Goal: Transaction & Acquisition: Obtain resource

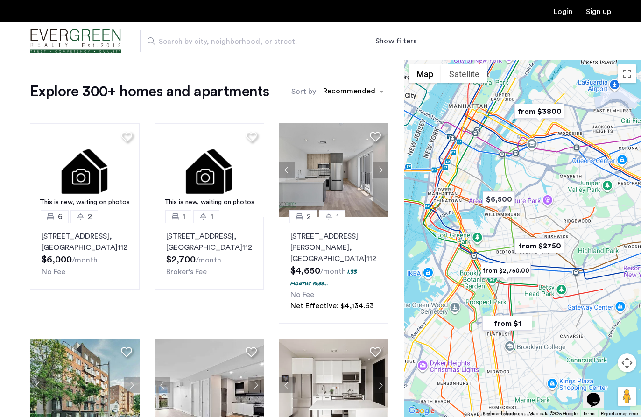
click at [496, 309] on div at bounding box center [522, 238] width 237 height 357
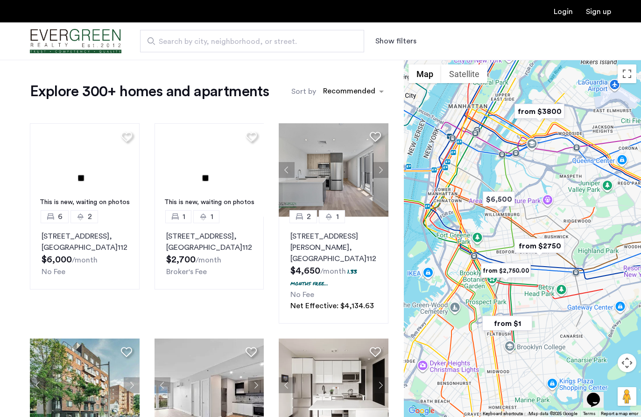
click at [496, 309] on div at bounding box center [522, 238] width 237 height 357
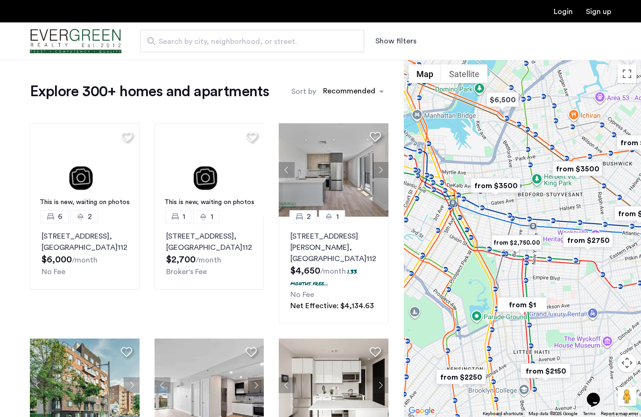
click at [495, 309] on img "from $1" at bounding box center [521, 304] width 57 height 21
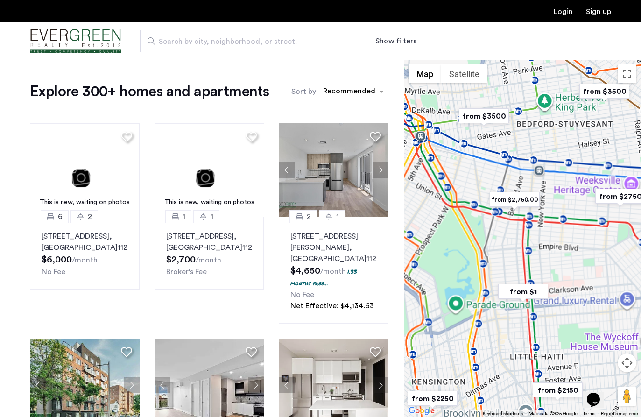
click at [495, 309] on div "To navigate, press the arrow keys." at bounding box center [522, 238] width 237 height 357
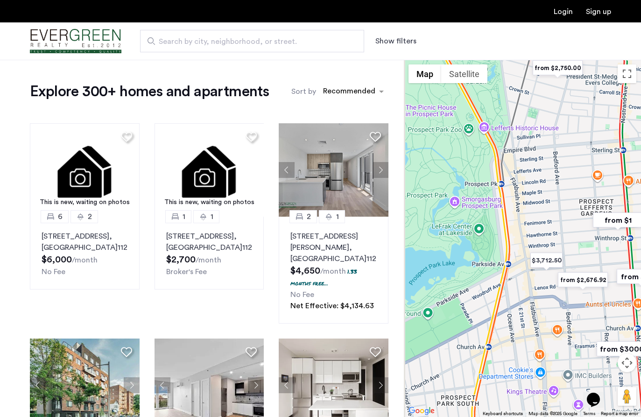
drag, startPoint x: 464, startPoint y: 308, endPoint x: 505, endPoint y: 308, distance: 41.5
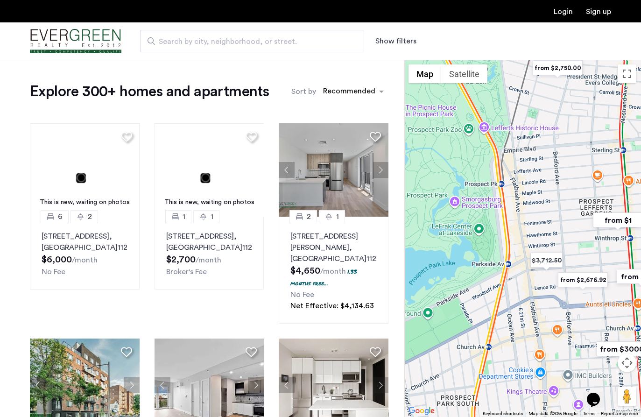
click at [505, 308] on div at bounding box center [522, 238] width 237 height 357
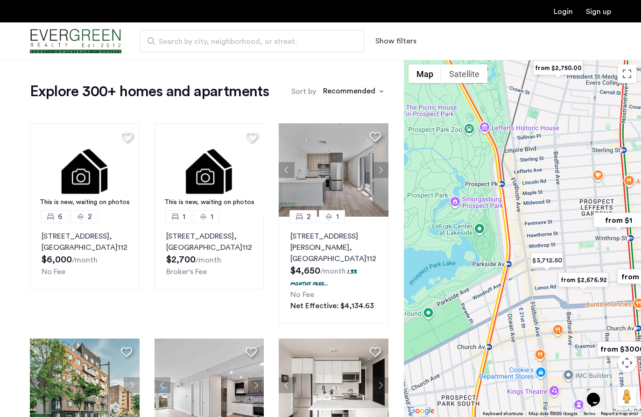
click at [504, 289] on div at bounding box center [522, 238] width 237 height 357
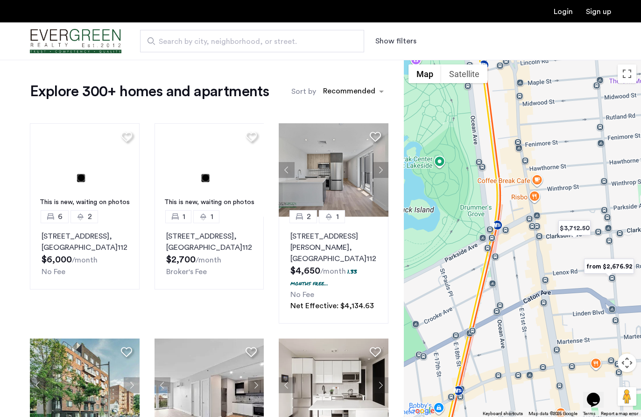
drag, startPoint x: 504, startPoint y: 289, endPoint x: 487, endPoint y: 274, distance: 22.5
click at [487, 274] on div at bounding box center [522, 238] width 237 height 357
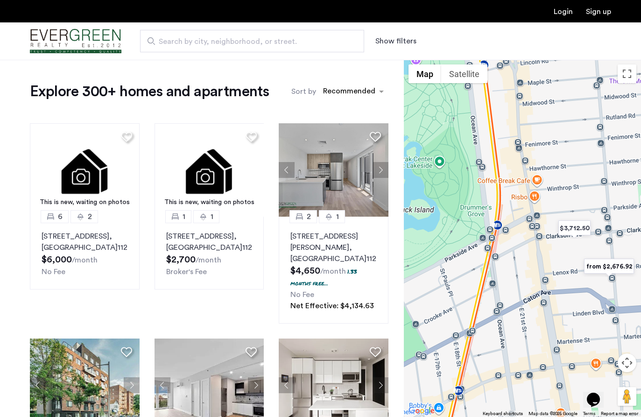
click at [608, 266] on img "from $2,676.92" at bounding box center [608, 266] width 57 height 21
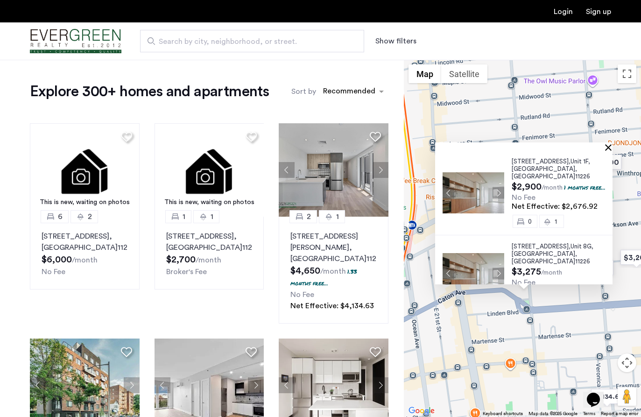
click at [607, 147] on button "Close" at bounding box center [610, 147] width 7 height 7
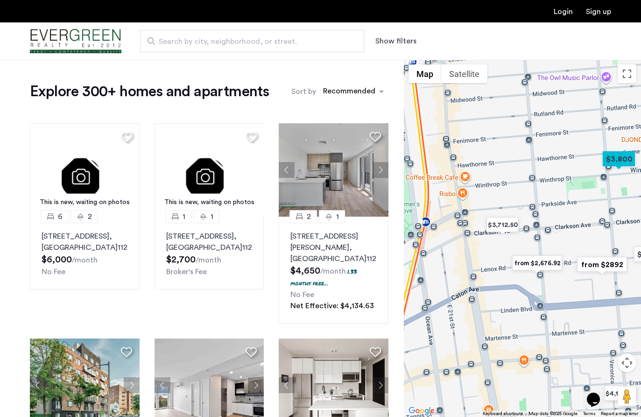
drag, startPoint x: 450, startPoint y: 267, endPoint x: 514, endPoint y: 244, distance: 68.1
click at [514, 244] on div at bounding box center [522, 238] width 237 height 357
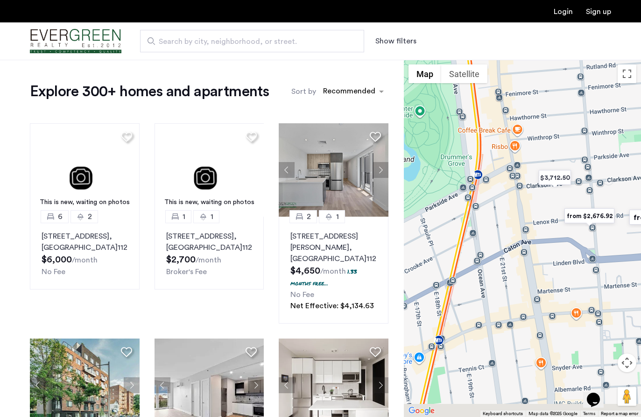
drag, startPoint x: 517, startPoint y: 281, endPoint x: 528, endPoint y: 235, distance: 47.5
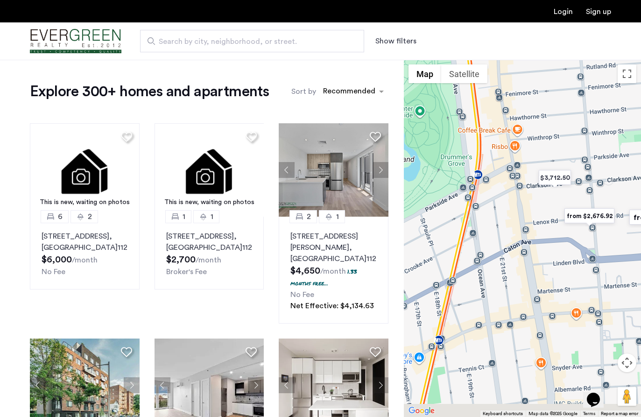
click at [528, 235] on div at bounding box center [522, 238] width 237 height 357
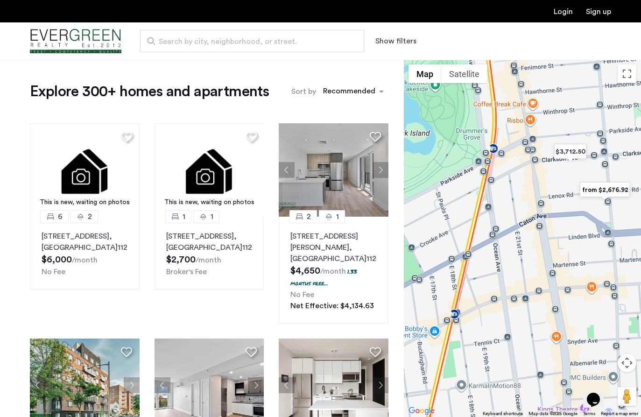
click at [594, 190] on img "from $2,676.92" at bounding box center [604, 189] width 57 height 21
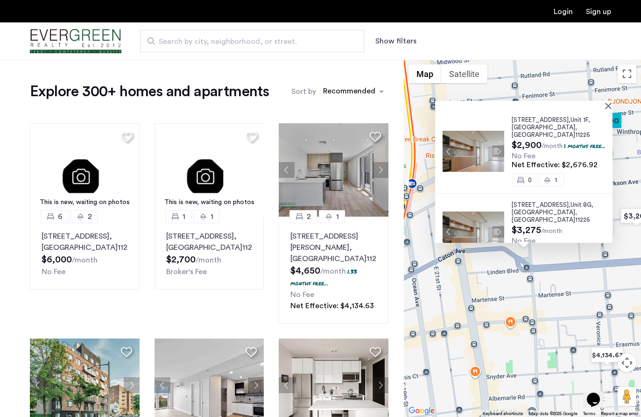
scroll to position [23, 0]
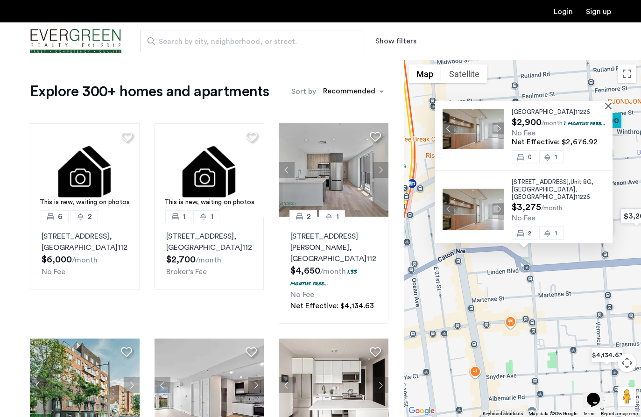
click at [468, 137] on img at bounding box center [473, 128] width 62 height 41
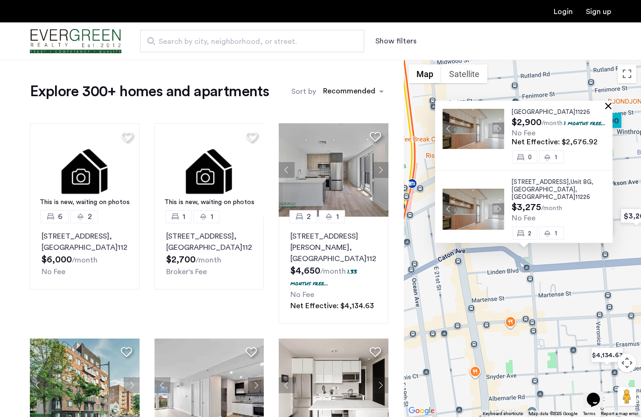
click at [609, 105] on button "Close" at bounding box center [610, 105] width 7 height 7
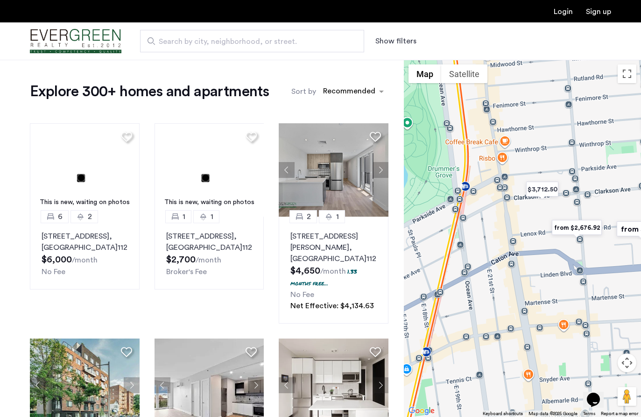
drag, startPoint x: 510, startPoint y: 245, endPoint x: 566, endPoint y: 250, distance: 55.3
click at [566, 250] on div at bounding box center [522, 238] width 237 height 357
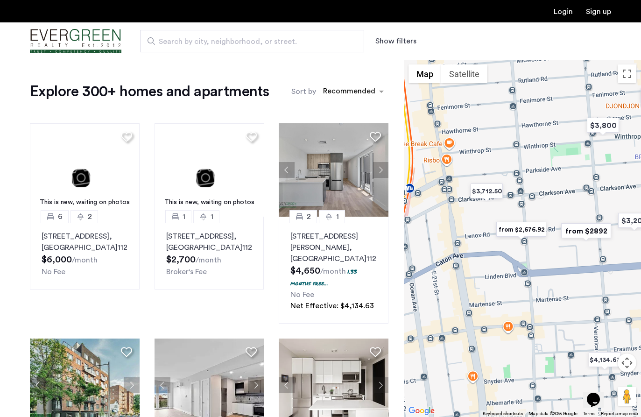
drag, startPoint x: 570, startPoint y: 247, endPoint x: 515, endPoint y: 247, distance: 55.5
click at [515, 247] on div at bounding box center [522, 238] width 237 height 357
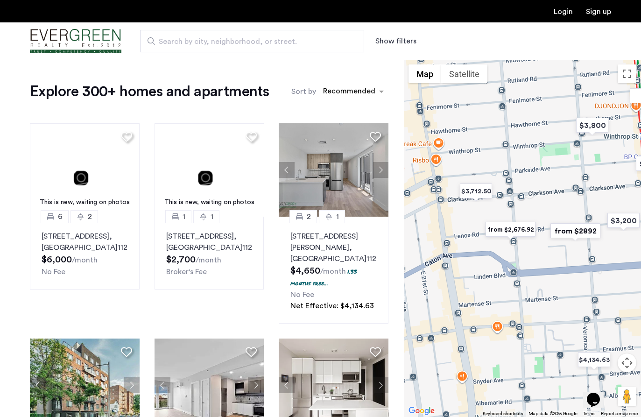
click at [581, 230] on img "from $2892" at bounding box center [574, 230] width 57 height 21
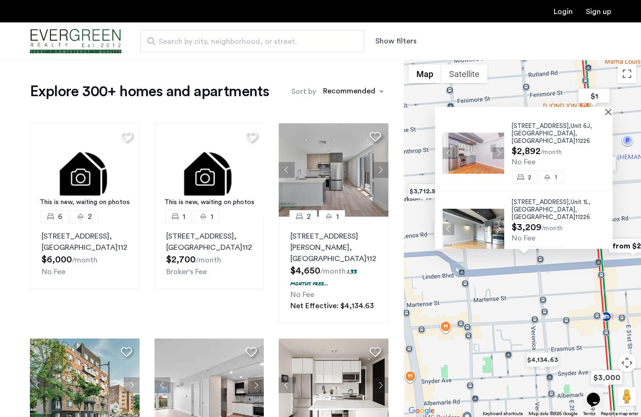
click at [435, 344] on div "[STREET_ADDRESS] $2,892 /month No Fee 2 1 [STREET_ADDRESS] $3,209 /month No Fee…" at bounding box center [522, 238] width 237 height 357
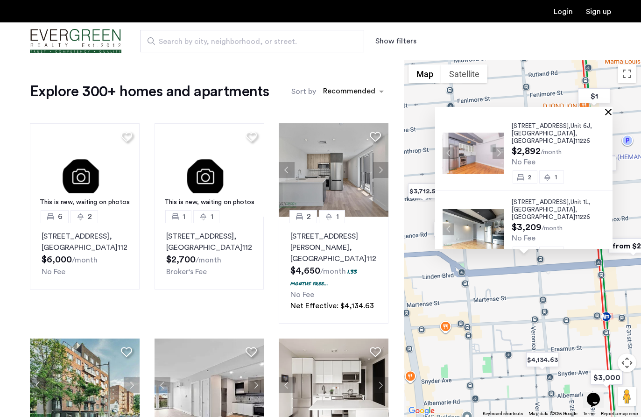
click at [607, 111] on button "Close" at bounding box center [610, 111] width 7 height 7
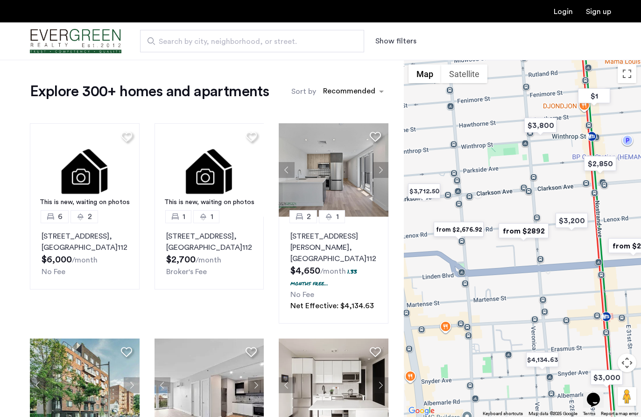
click at [452, 227] on img "from $2,676.92" at bounding box center [458, 229] width 57 height 21
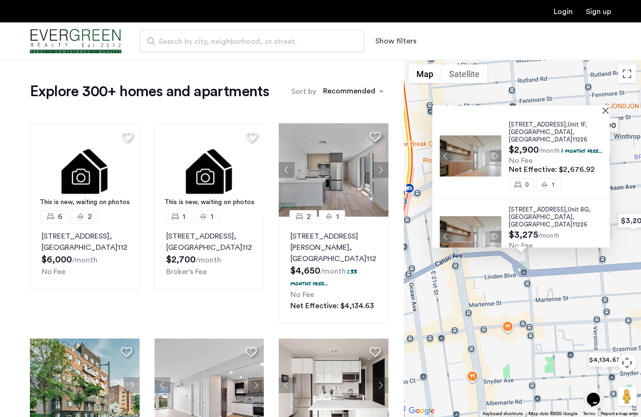
click at [496, 153] on button "Next apartment" at bounding box center [495, 156] width 12 height 12
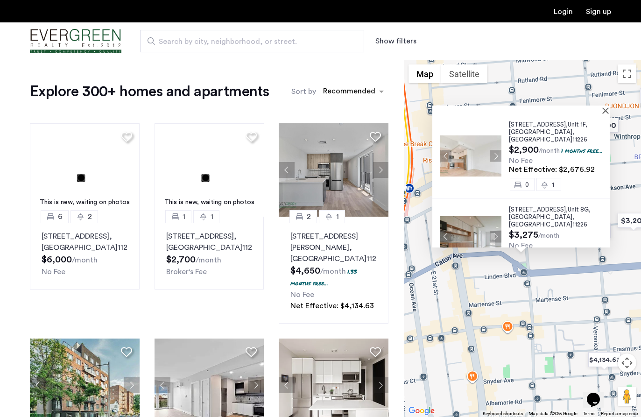
click at [486, 153] on img at bounding box center [471, 155] width 62 height 41
click at [605, 111] on button "Close" at bounding box center [607, 110] width 7 height 7
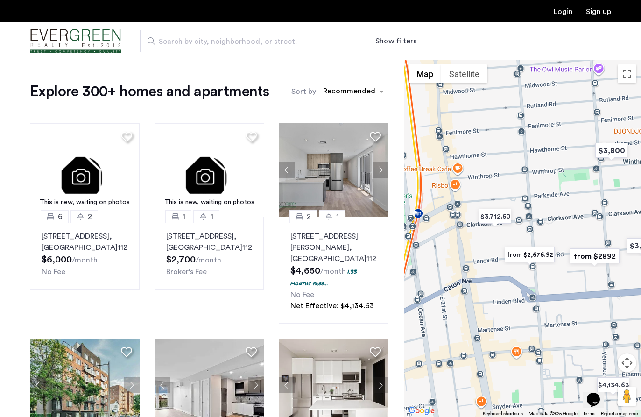
drag, startPoint x: 490, startPoint y: 105, endPoint x: 584, endPoint y: 245, distance: 168.5
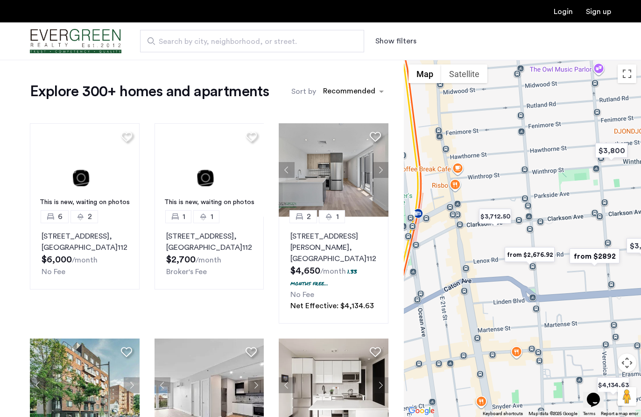
click at [584, 245] on div "To navigate, press the arrow keys." at bounding box center [522, 238] width 237 height 357
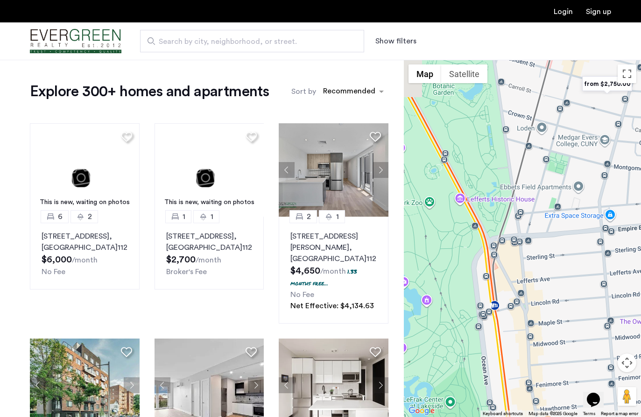
drag, startPoint x: 579, startPoint y: 178, endPoint x: 545, endPoint y: 294, distance: 121.1
click at [546, 294] on div at bounding box center [522, 238] width 237 height 357
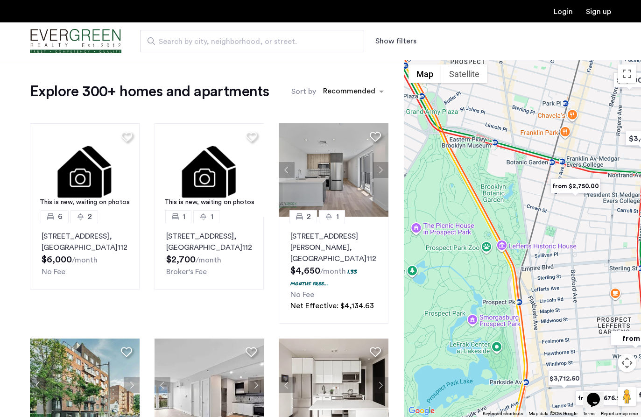
click at [573, 185] on img "from $2,750.00" at bounding box center [574, 185] width 57 height 21
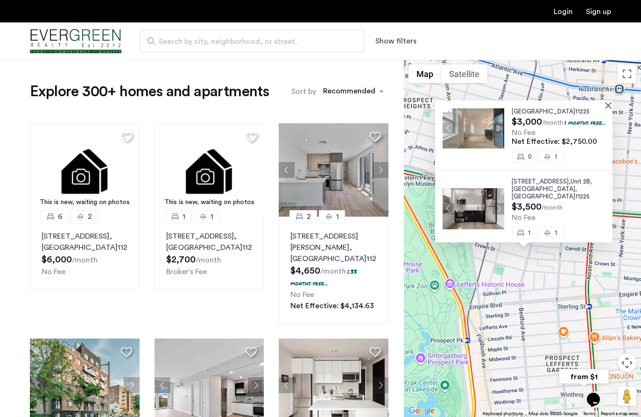
scroll to position [0, 0]
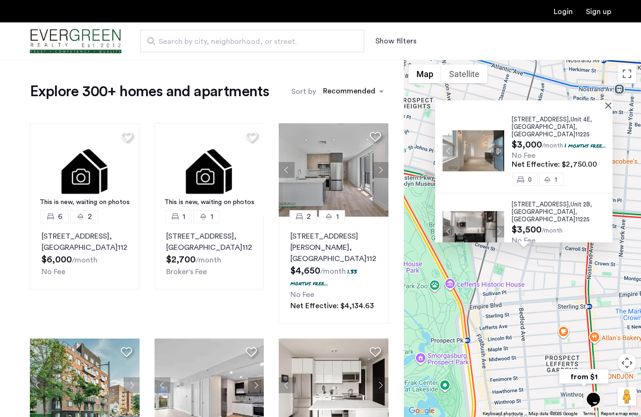
click at [531, 120] on span "[STREET_ADDRESS]," at bounding box center [540, 119] width 59 height 6
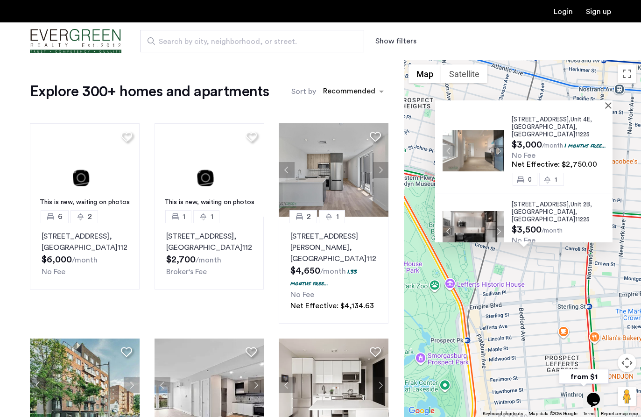
click at [391, 44] on button "Show filters" at bounding box center [395, 40] width 41 height 11
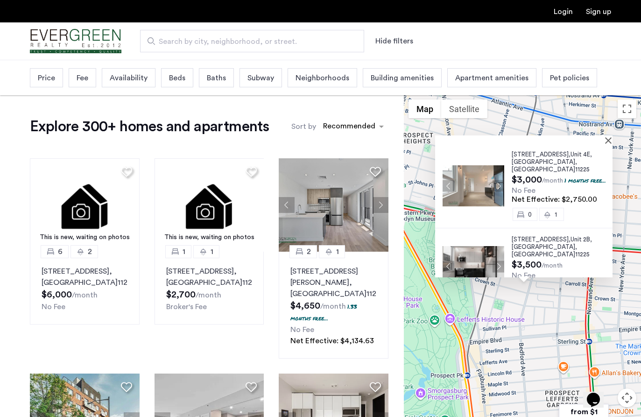
click at [555, 77] on span "Pet policies" at bounding box center [569, 77] width 39 height 11
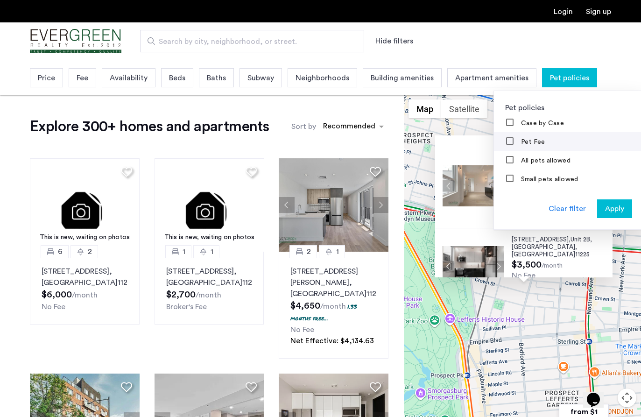
click at [519, 142] on label "Pet Fee" at bounding box center [532, 141] width 26 height 7
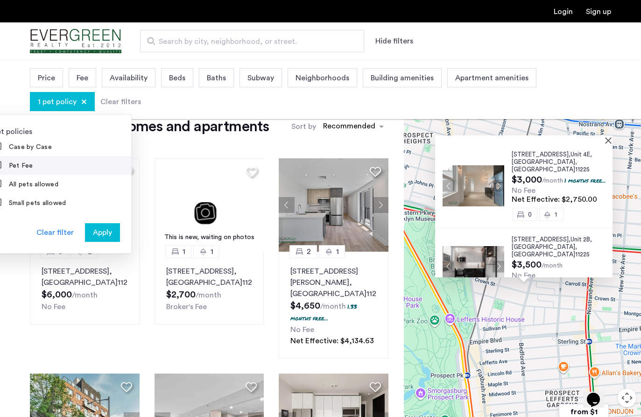
click at [33, 162] on label "Pet Fee" at bounding box center [20, 165] width 26 height 7
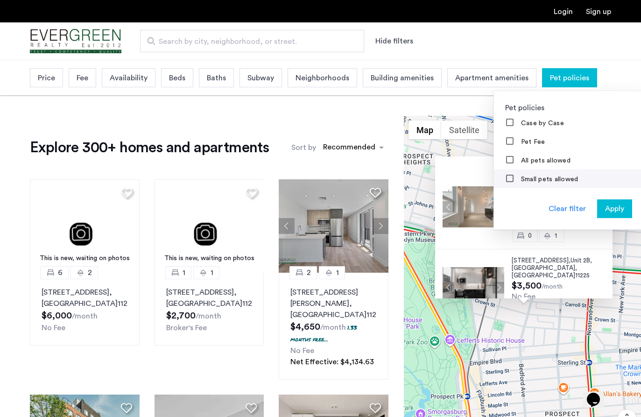
click at [519, 179] on label "Small pets allowed" at bounding box center [548, 178] width 59 height 7
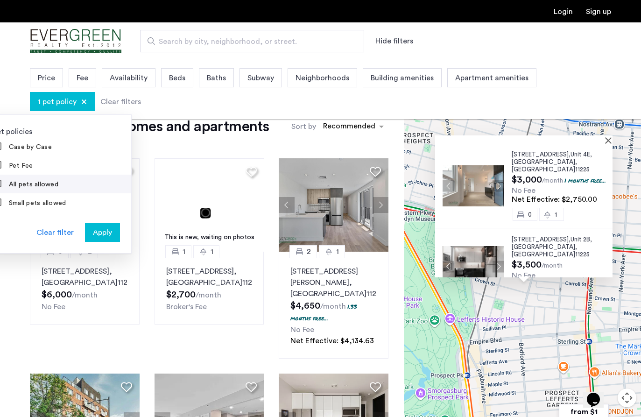
click at [58, 181] on label "All pets allowed" at bounding box center [32, 184] width 51 height 7
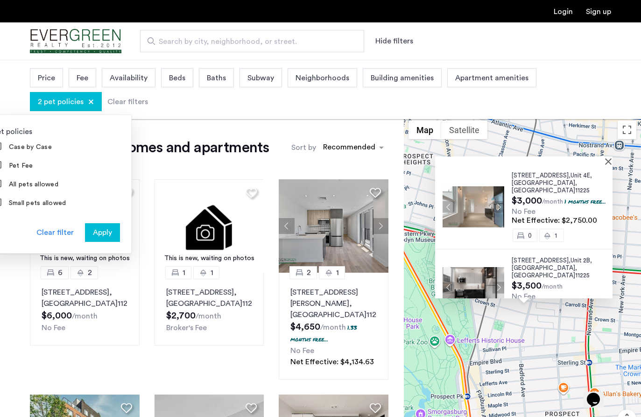
click at [112, 227] on span "Apply" at bounding box center [102, 232] width 19 height 11
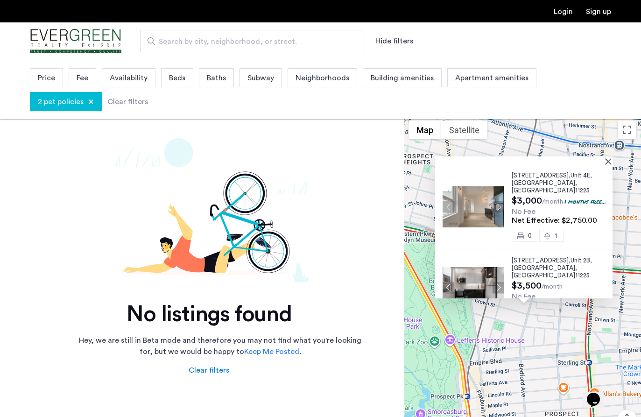
click at [608, 163] on div at bounding box center [523, 160] width 177 height 8
click at [607, 159] on div at bounding box center [523, 160] width 177 height 8
click at [84, 96] on span "2 pet policies" at bounding box center [61, 101] width 46 height 11
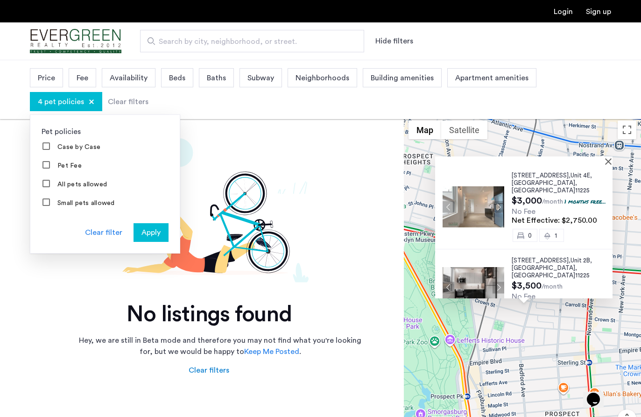
click at [144, 229] on span "Apply" at bounding box center [150, 232] width 19 height 11
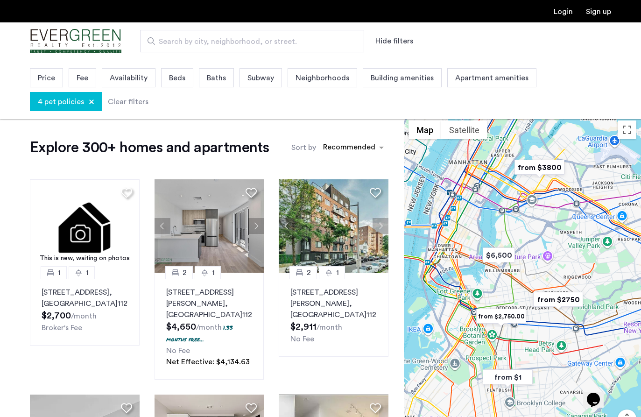
click at [483, 357] on div at bounding box center [522, 294] width 237 height 357
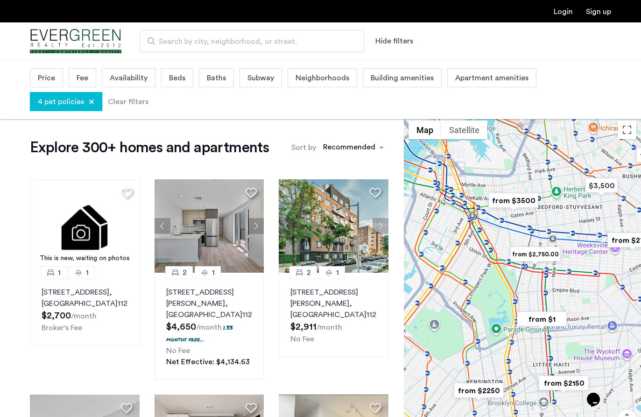
drag, startPoint x: 483, startPoint y: 357, endPoint x: 490, endPoint y: 305, distance: 52.7
click at [490, 305] on div at bounding box center [522, 294] width 237 height 357
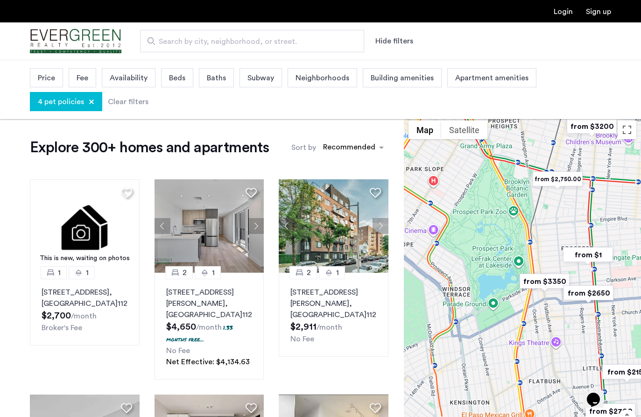
drag, startPoint x: 542, startPoint y: 294, endPoint x: 533, endPoint y: 238, distance: 56.3
click at [533, 238] on div at bounding box center [522, 294] width 237 height 357
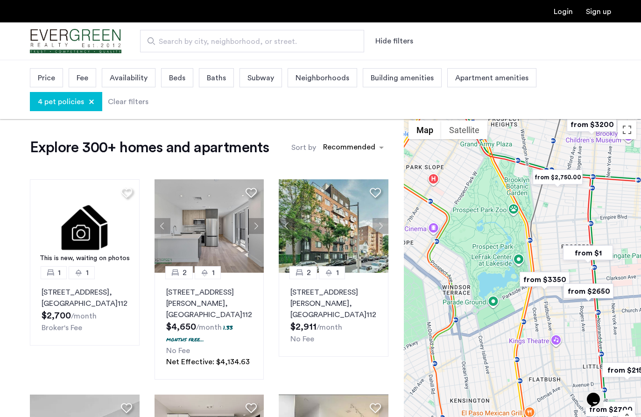
click at [533, 238] on div at bounding box center [522, 294] width 237 height 357
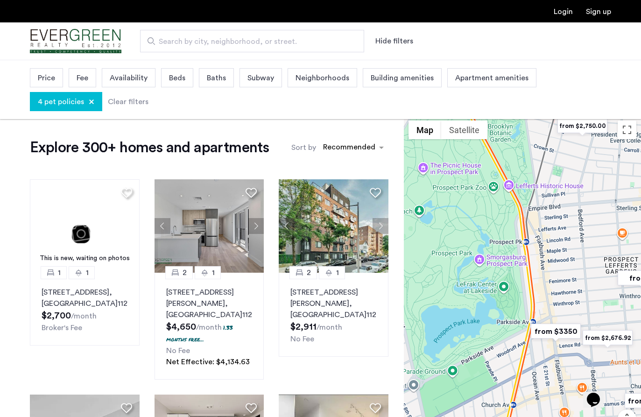
drag, startPoint x: 565, startPoint y: 238, endPoint x: 573, endPoint y: 361, distance: 123.4
click at [573, 361] on div at bounding box center [522, 294] width 237 height 357
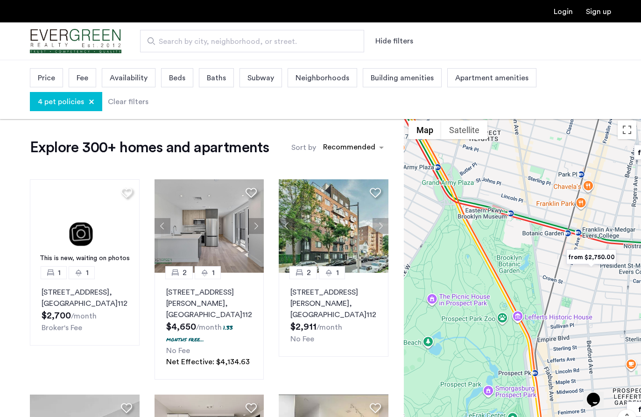
drag, startPoint x: 521, startPoint y: 265, endPoint x: 573, endPoint y: 248, distance: 54.9
click at [573, 248] on div at bounding box center [522, 294] width 237 height 357
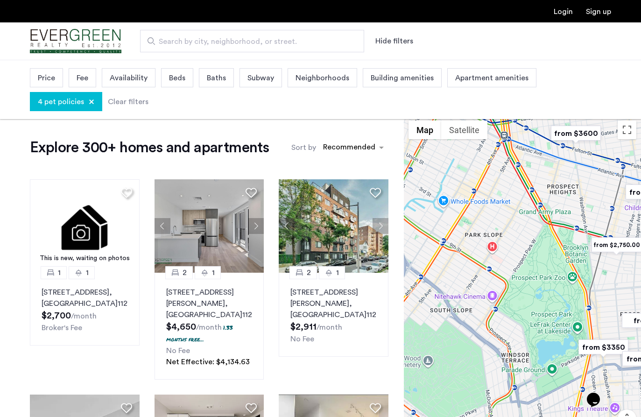
drag, startPoint x: 524, startPoint y: 198, endPoint x: 552, endPoint y: 301, distance: 106.3
click at [550, 297] on div at bounding box center [522, 294] width 237 height 357
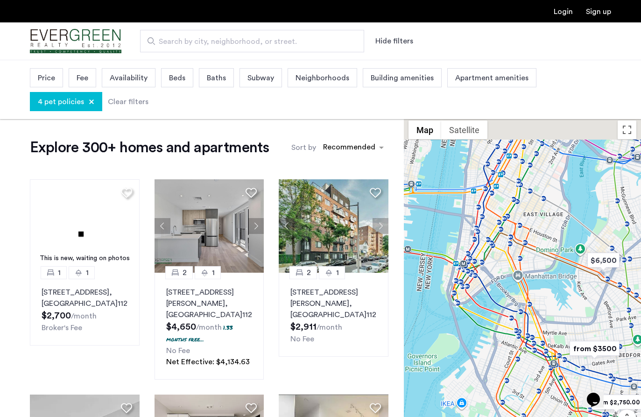
drag, startPoint x: 538, startPoint y: 171, endPoint x: 502, endPoint y: 349, distance: 181.9
click at [502, 349] on div at bounding box center [522, 294] width 237 height 357
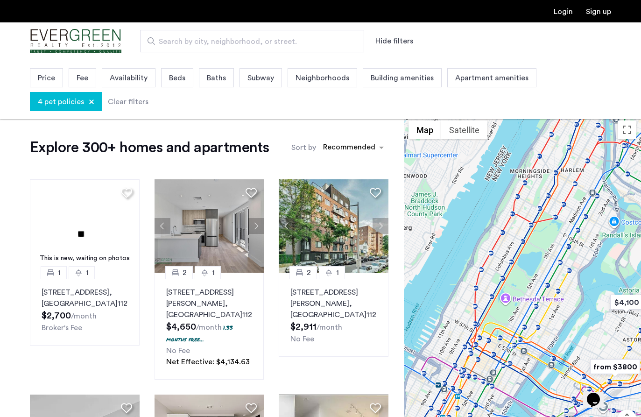
drag, startPoint x: 558, startPoint y: 310, endPoint x: 500, endPoint y: 224, distance: 103.1
click at [500, 224] on div at bounding box center [522, 294] width 237 height 357
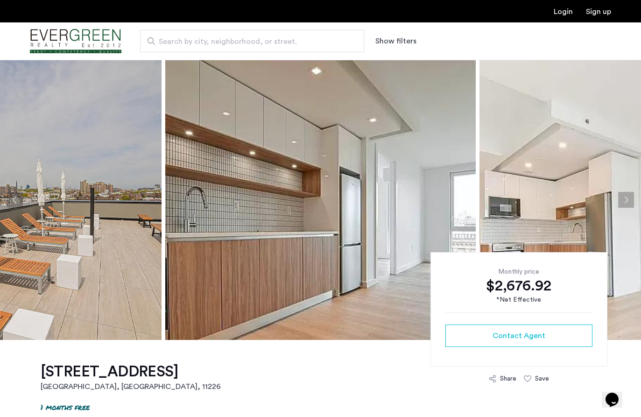
click at [630, 199] on button "Next apartment" at bounding box center [626, 200] width 16 height 16
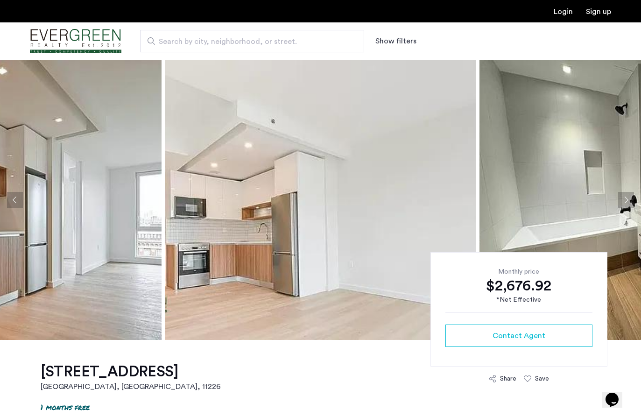
click at [630, 199] on button "Next apartment" at bounding box center [626, 200] width 16 height 16
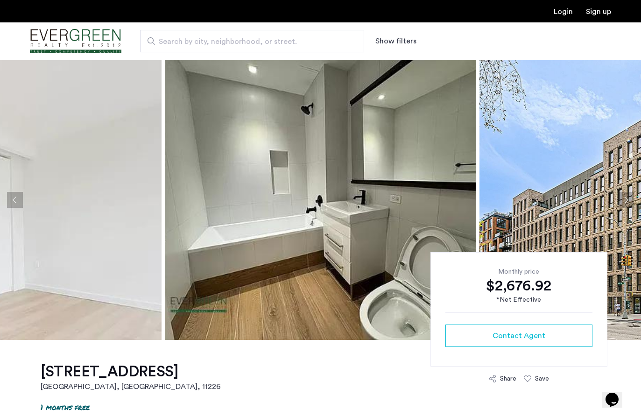
click at [630, 199] on button "Next apartment" at bounding box center [626, 200] width 16 height 16
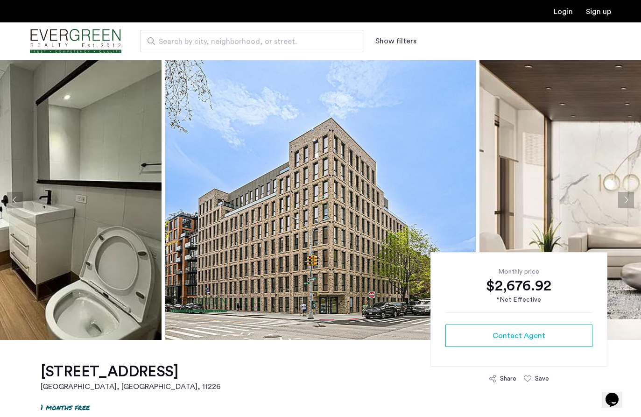
click at [630, 199] on button "Next apartment" at bounding box center [626, 200] width 16 height 16
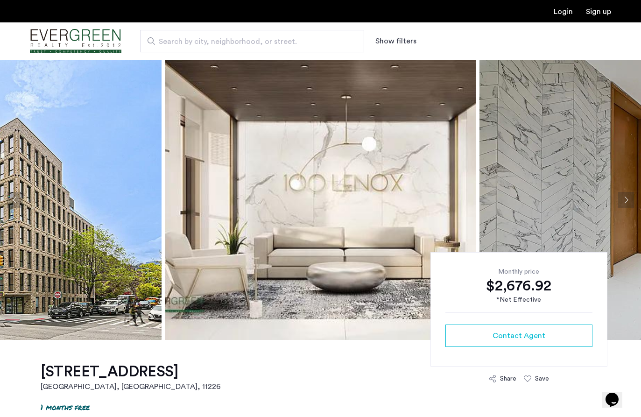
click at [630, 199] on button "Next apartment" at bounding box center [626, 200] width 16 height 16
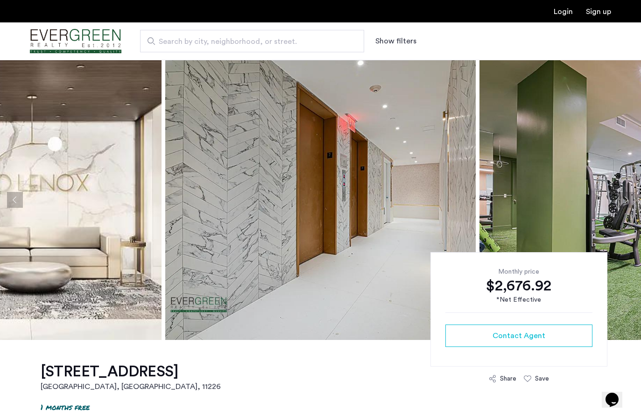
click at [630, 199] on button "Next apartment" at bounding box center [626, 200] width 16 height 16
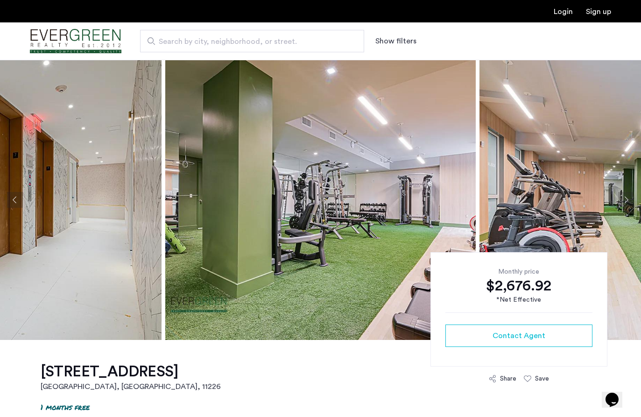
click at [627, 200] on button "Next apartment" at bounding box center [626, 200] width 16 height 16
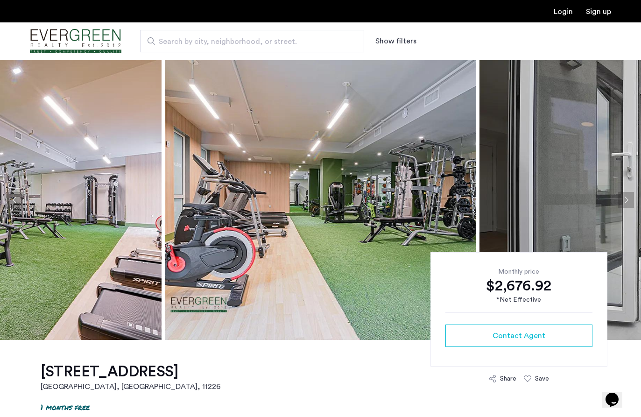
click at [627, 200] on button "Next apartment" at bounding box center [626, 200] width 16 height 16
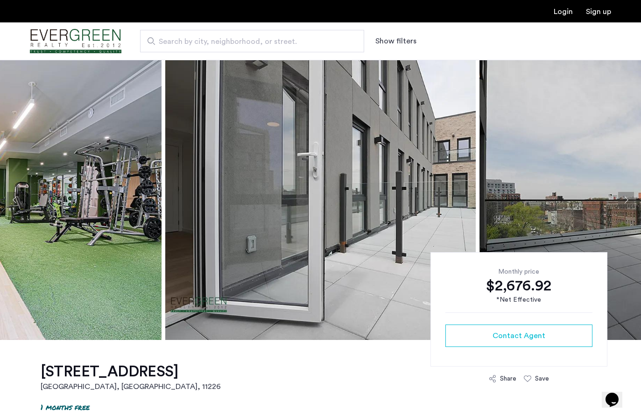
click at [627, 200] on button "Next apartment" at bounding box center [626, 200] width 16 height 16
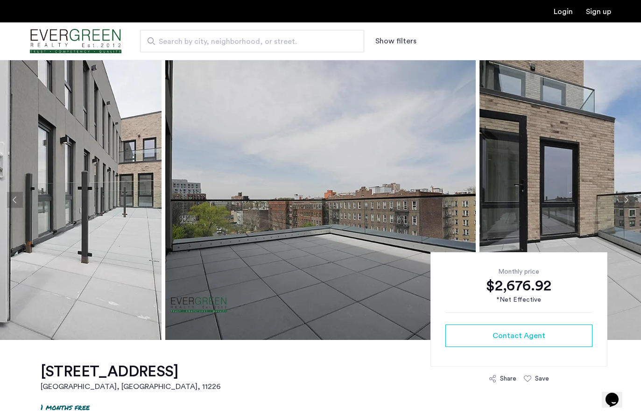
click at [627, 200] on button "Next apartment" at bounding box center [626, 200] width 16 height 16
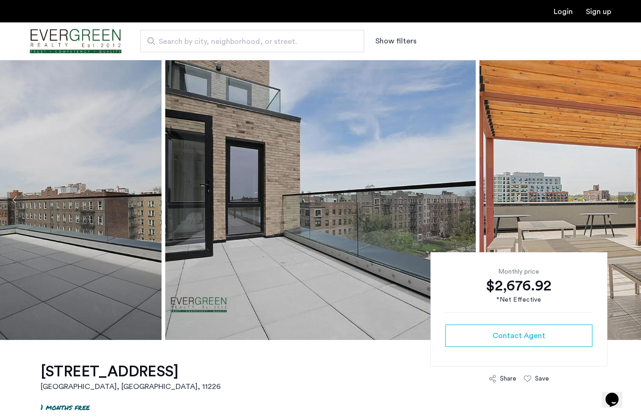
click at [627, 200] on button "Next apartment" at bounding box center [626, 200] width 16 height 16
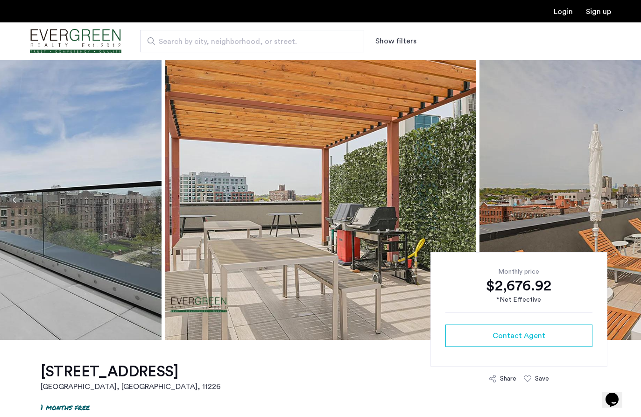
click at [627, 200] on button "Next apartment" at bounding box center [626, 200] width 16 height 16
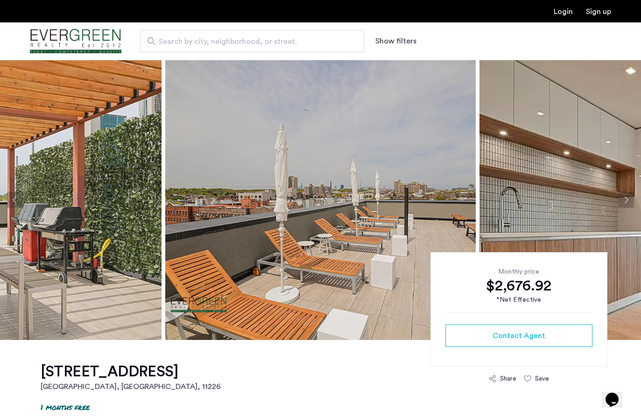
click at [627, 200] on button "Next apartment" at bounding box center [626, 200] width 16 height 16
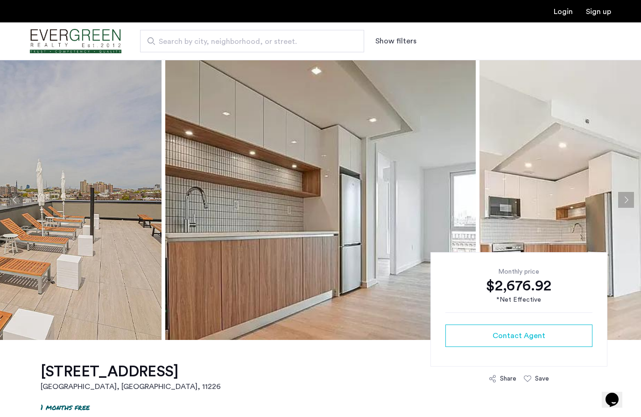
click at [627, 200] on button "Next apartment" at bounding box center [626, 200] width 16 height 16
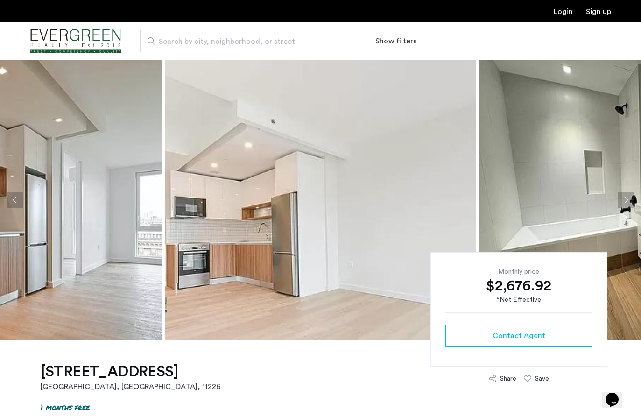
click at [627, 200] on button "Next apartment" at bounding box center [626, 200] width 16 height 16
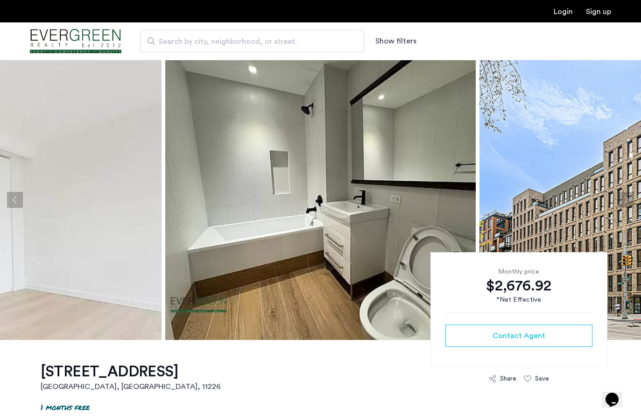
click at [627, 200] on button "Next apartment" at bounding box center [626, 200] width 16 height 16
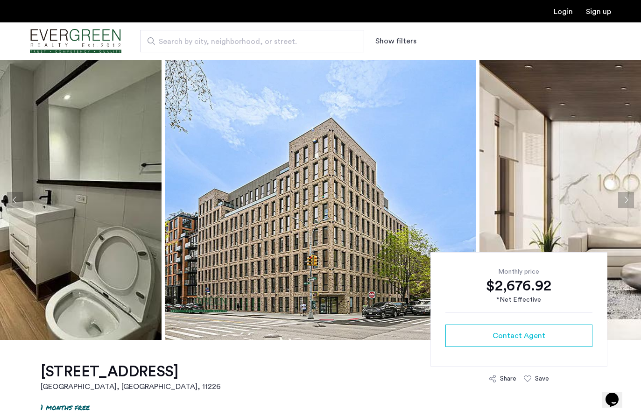
click at [627, 200] on button "Next apartment" at bounding box center [626, 200] width 16 height 16
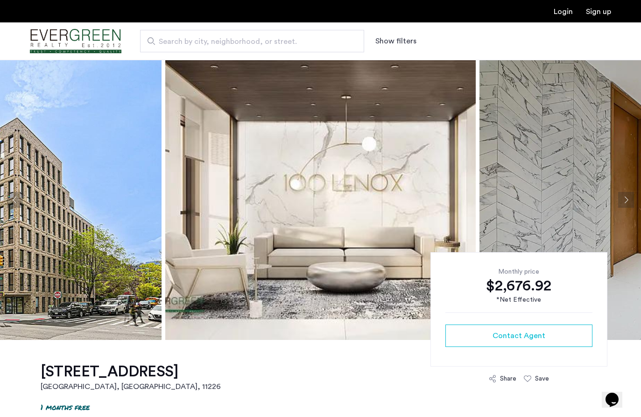
click at [627, 200] on button "Next apartment" at bounding box center [626, 200] width 16 height 16
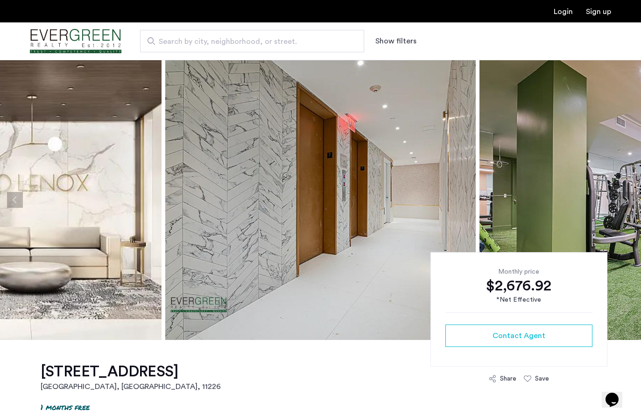
click at [627, 200] on button "Next apartment" at bounding box center [626, 200] width 16 height 16
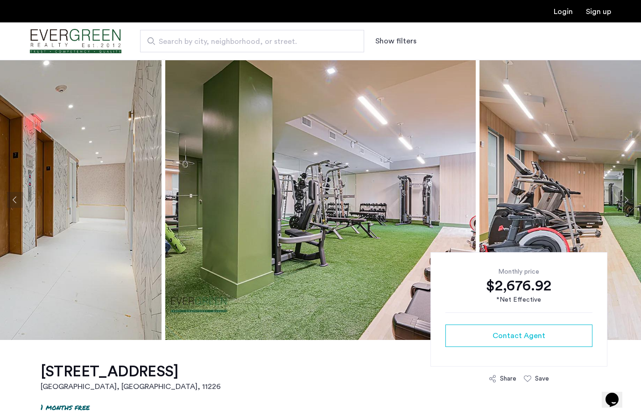
click at [627, 200] on button "Next apartment" at bounding box center [626, 200] width 16 height 16
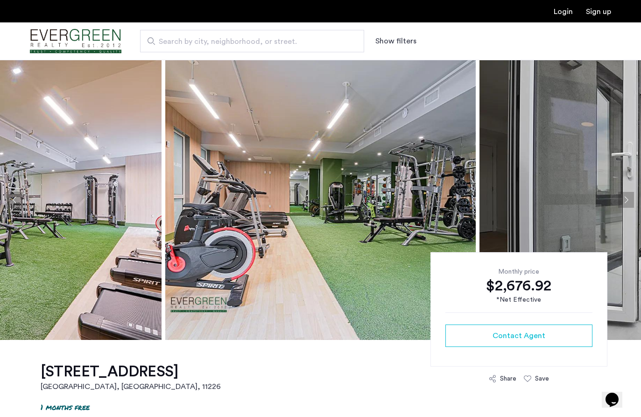
click at [627, 200] on button "Next apartment" at bounding box center [626, 200] width 16 height 16
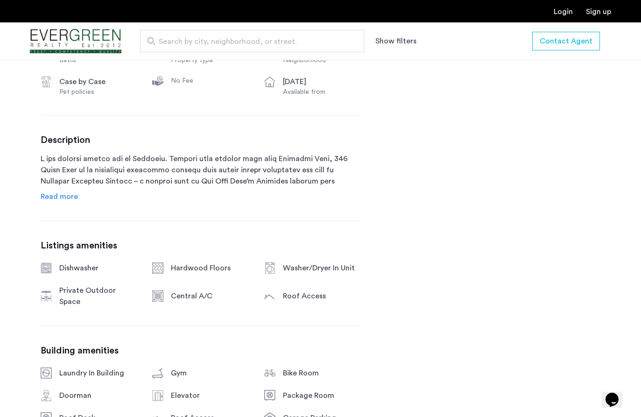
scroll to position [443, 0]
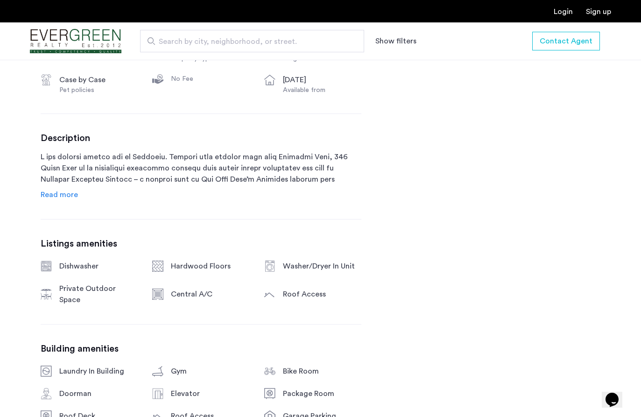
click at [52, 196] on span "Read more" at bounding box center [59, 194] width 37 height 7
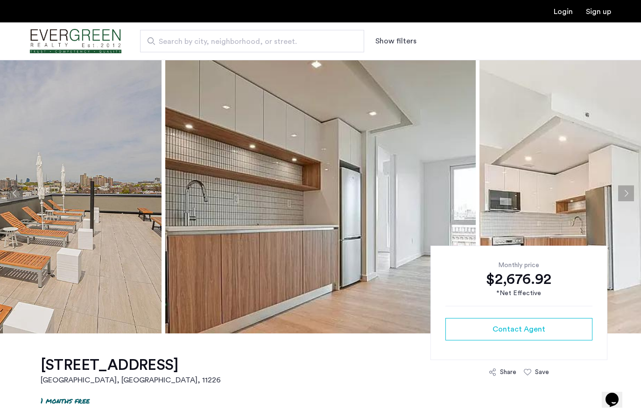
scroll to position [2, 0]
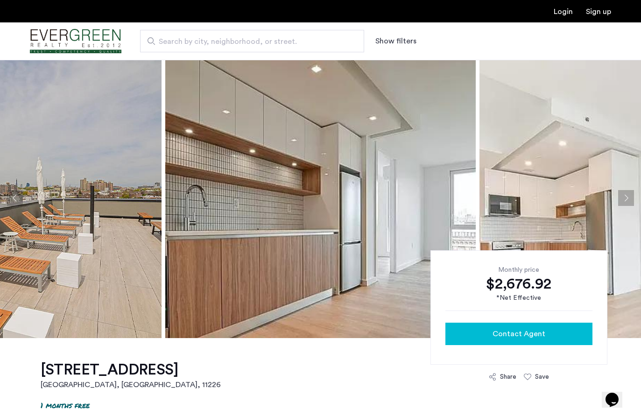
click at [519, 335] on span "Contact Agent" at bounding box center [518, 333] width 53 height 11
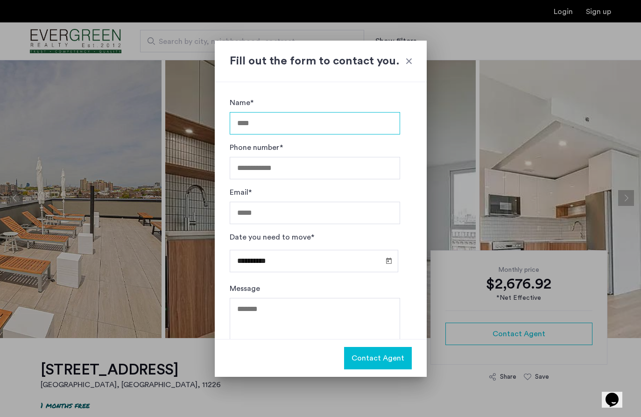
scroll to position [25, 0]
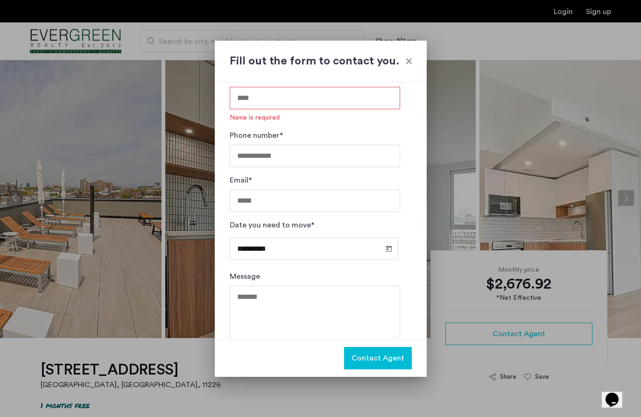
click at [412, 57] on div at bounding box center [408, 60] width 9 height 9
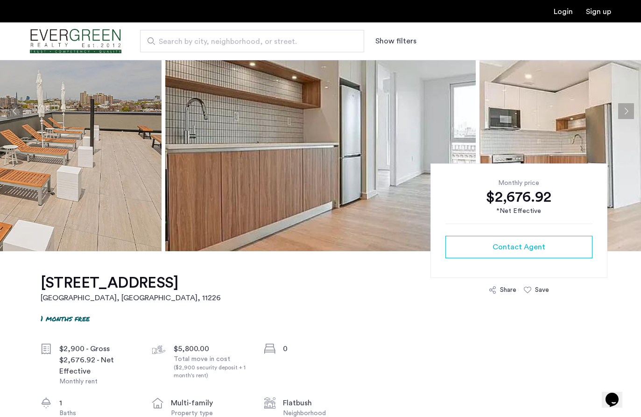
scroll to position [111, 0]
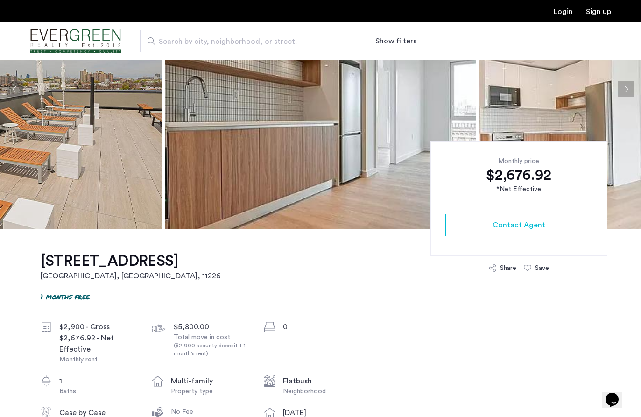
click at [127, 257] on h1 "100 Lenox Road, Unit 1F" at bounding box center [131, 261] width 180 height 19
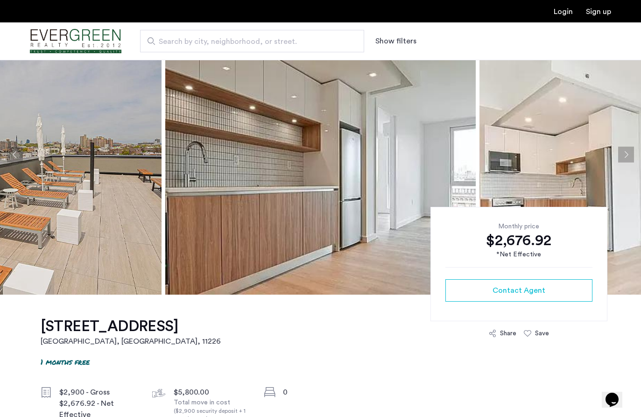
scroll to position [0, 0]
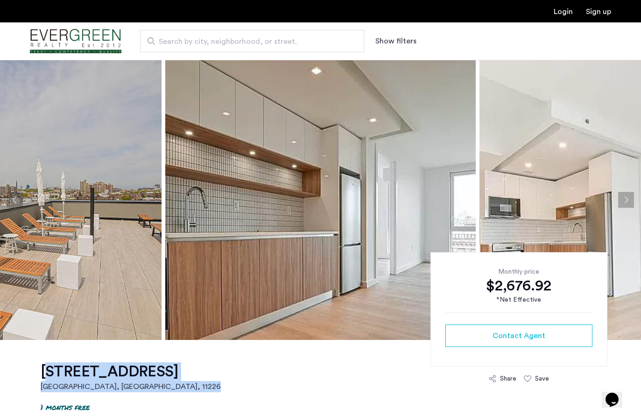
copy link "100 Lenox Road, Unit 1F Brooklyn, NY , 11226"
drag, startPoint x: 231, startPoint y: 366, endPoint x: 35, endPoint y: 367, distance: 195.0
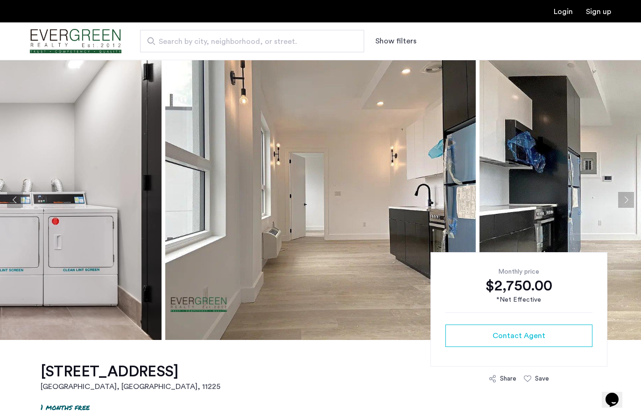
click at [625, 199] on button "Next apartment" at bounding box center [626, 200] width 16 height 16
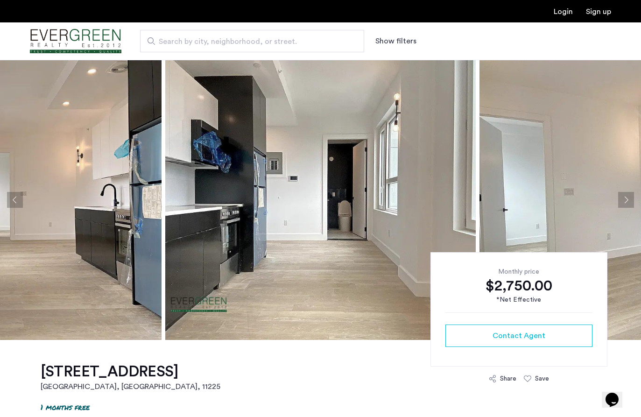
click at [625, 199] on button "Next apartment" at bounding box center [626, 200] width 16 height 16
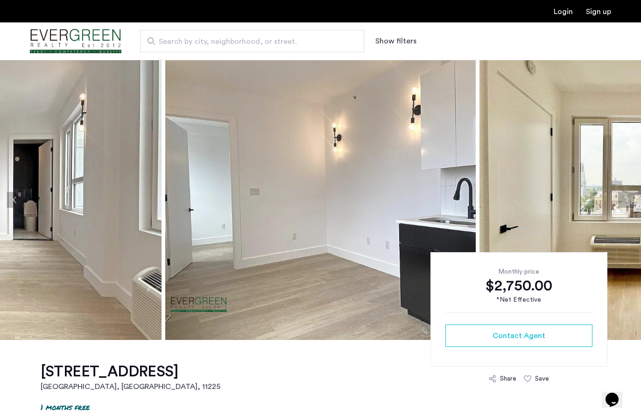
click at [625, 199] on button "Next apartment" at bounding box center [626, 200] width 16 height 16
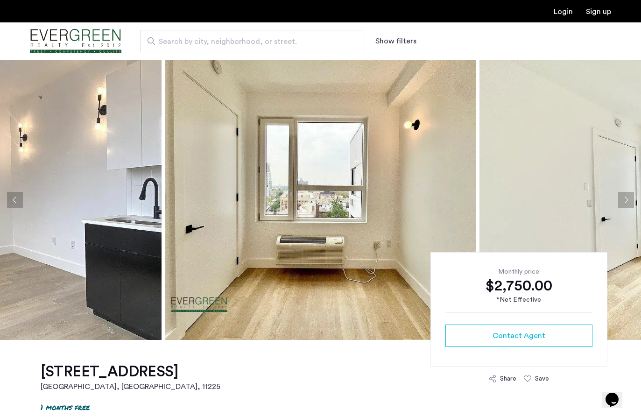
click at [624, 199] on button "Next apartment" at bounding box center [626, 200] width 16 height 16
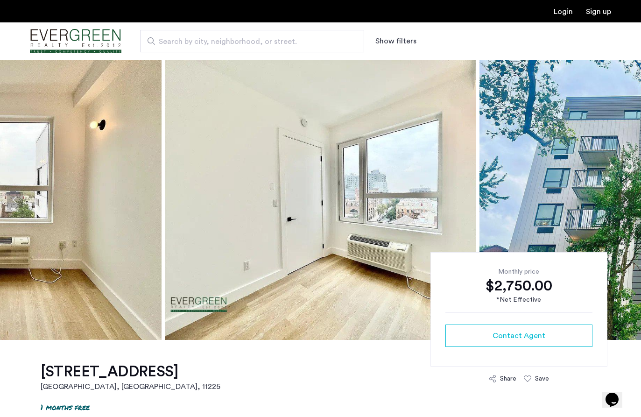
click at [624, 199] on button "Next apartment" at bounding box center [626, 200] width 16 height 16
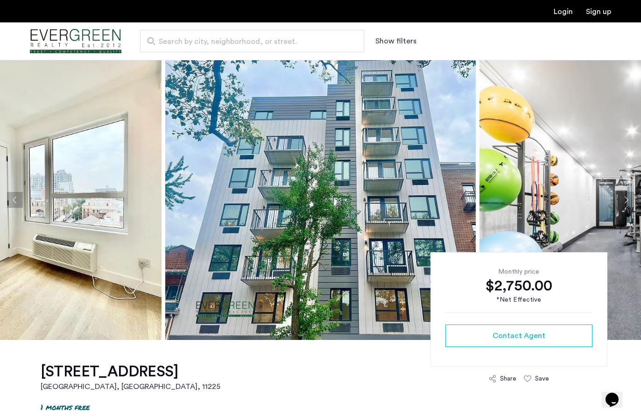
click at [623, 199] on button "Next apartment" at bounding box center [626, 200] width 16 height 16
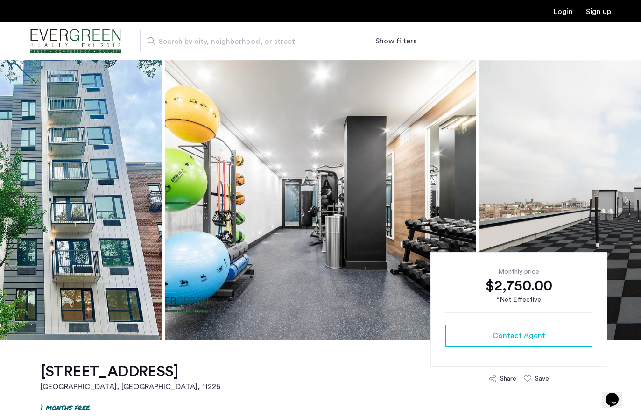
click at [622, 199] on button "Next apartment" at bounding box center [626, 200] width 16 height 16
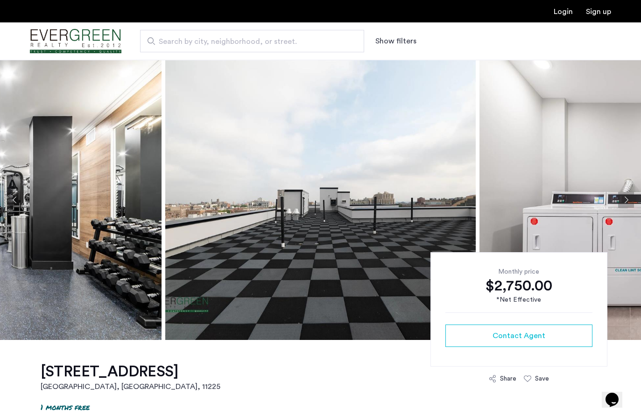
click at [621, 199] on button "Next apartment" at bounding box center [626, 200] width 16 height 16
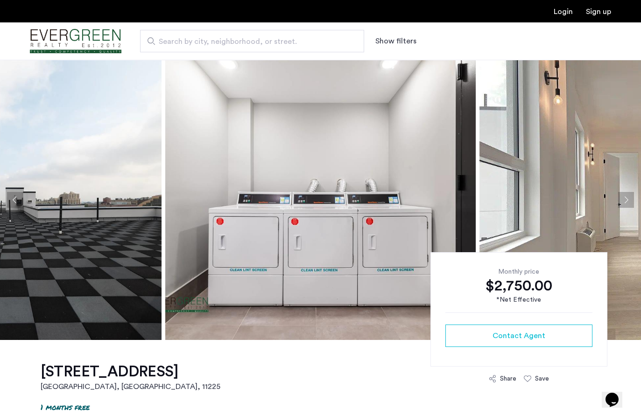
click at [621, 199] on button "Next apartment" at bounding box center [626, 200] width 16 height 16
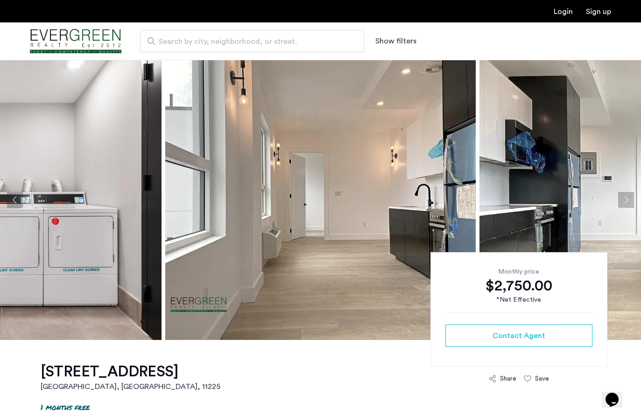
click at [621, 199] on button "Next apartment" at bounding box center [626, 200] width 16 height 16
